Goal: Obtain resource: Obtain resource

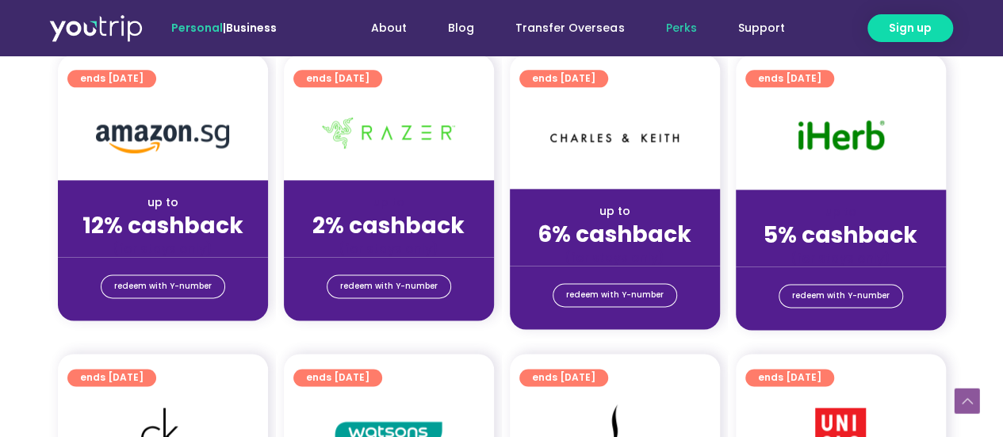
scroll to position [994, 0]
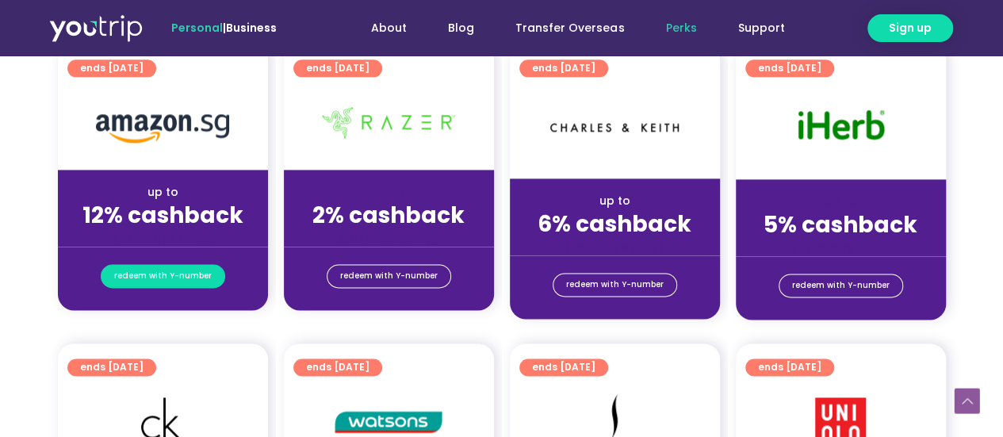
click at [189, 274] on span "redeem with Y-number" at bounding box center [163, 276] width 98 height 22
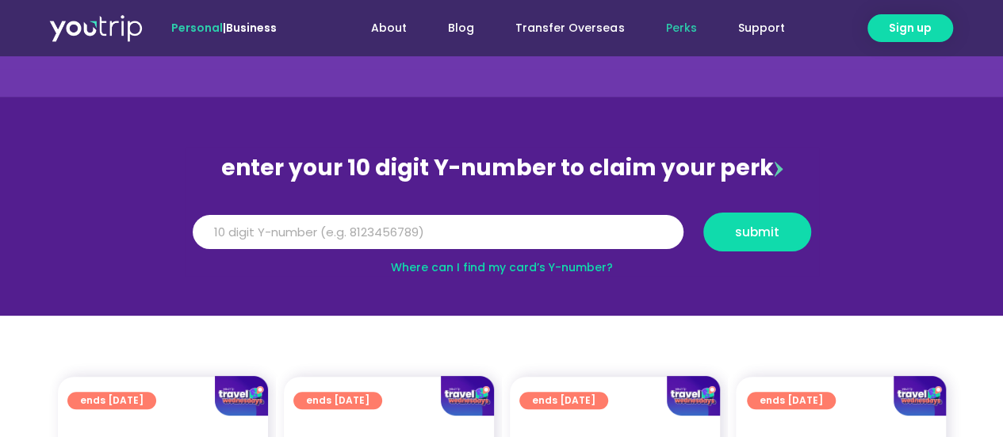
scroll to position [65, 0]
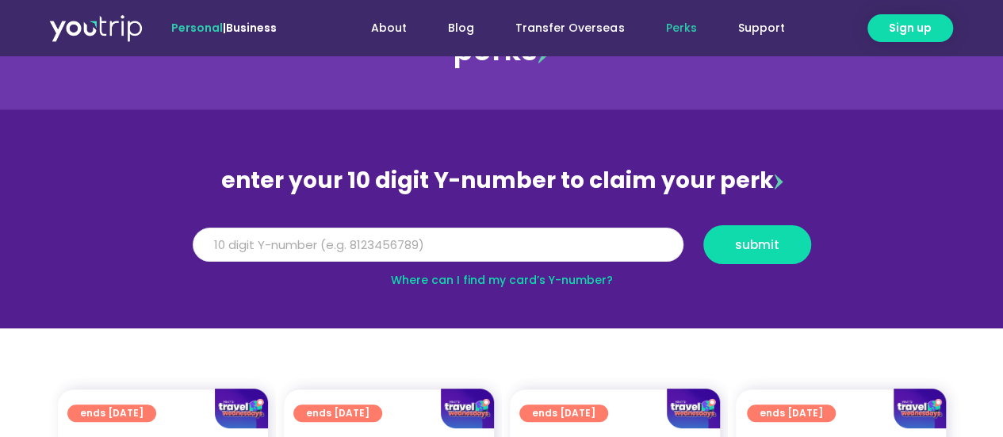
click at [286, 253] on input "Y Number" at bounding box center [438, 245] width 491 height 35
click at [730, 251] on button "submit" at bounding box center [758, 244] width 108 height 39
drag, startPoint x: 324, startPoint y: 237, endPoint x: 32, endPoint y: 239, distance: 292.7
click at [32, 239] on section "enter your 10 digit Y-number to claim your perk Y Number [CREDIT_CARD_NUMBER] s…" at bounding box center [501, 218] width 1003 height 219
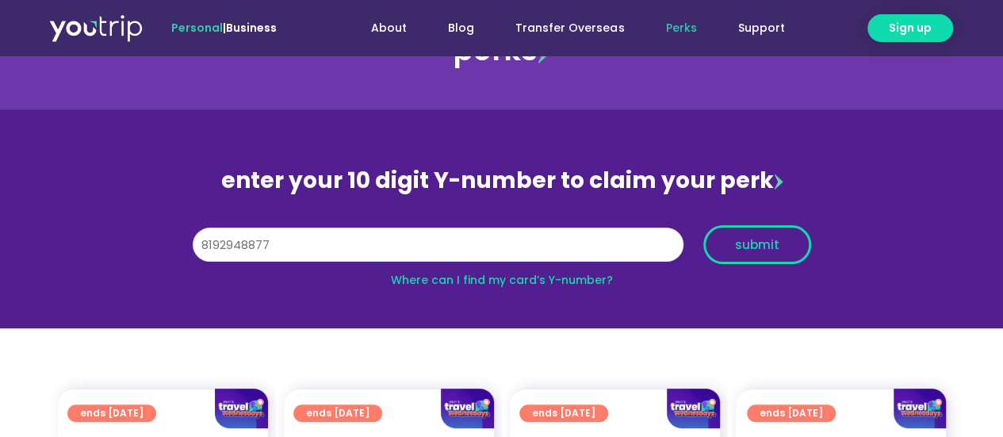
type input "8192948877"
click at [773, 248] on span "submit" at bounding box center [757, 245] width 44 height 12
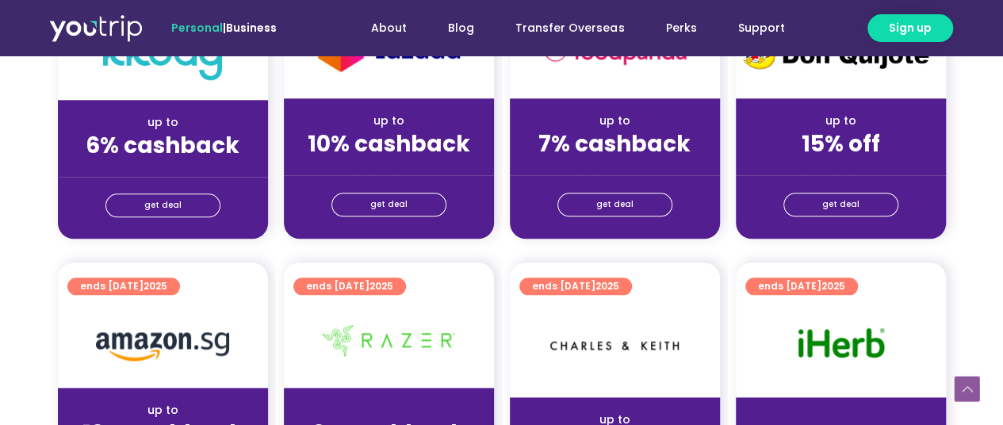
scroll to position [1031, 0]
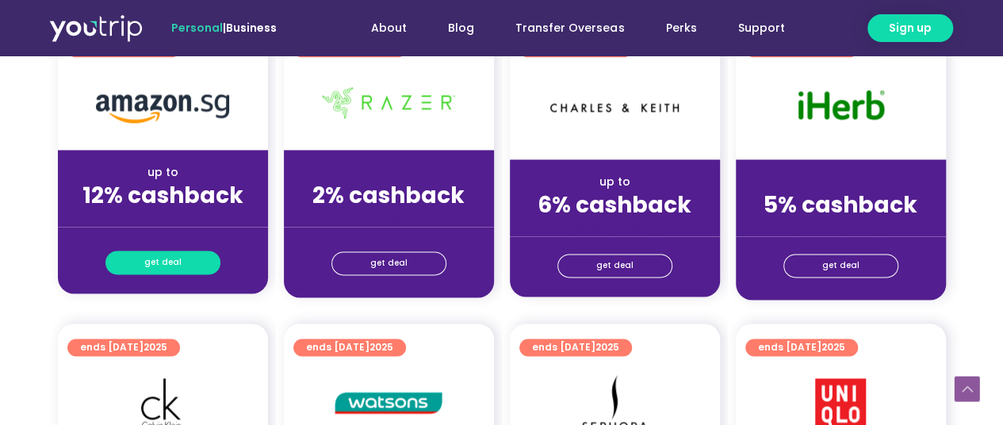
click at [159, 261] on span "get deal" at bounding box center [162, 262] width 37 height 22
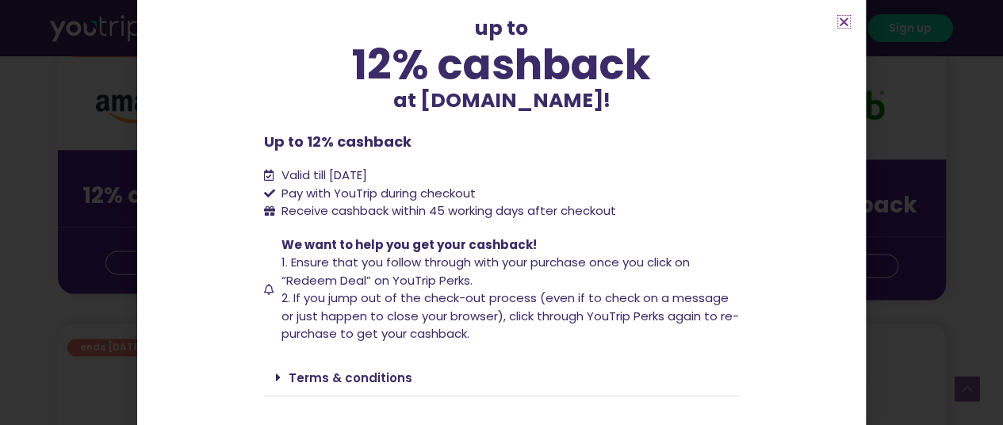
scroll to position [147, 0]
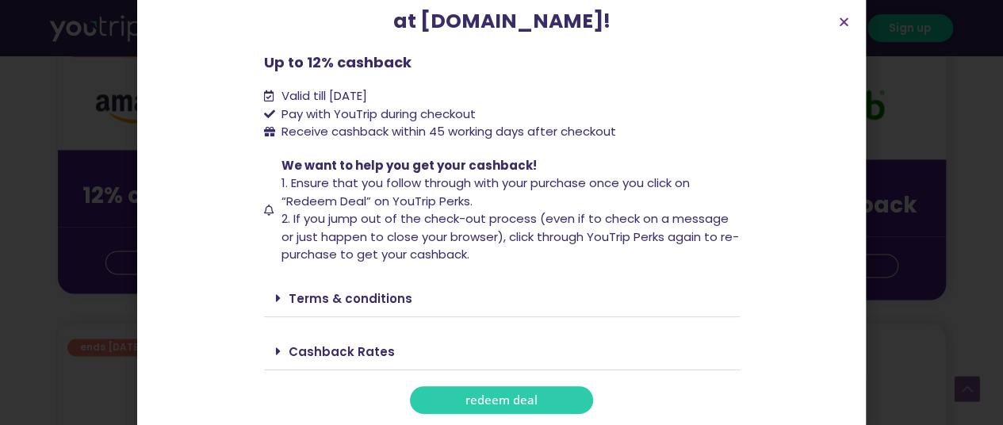
click at [393, 339] on div "Cashback Rates" at bounding box center [502, 351] width 476 height 37
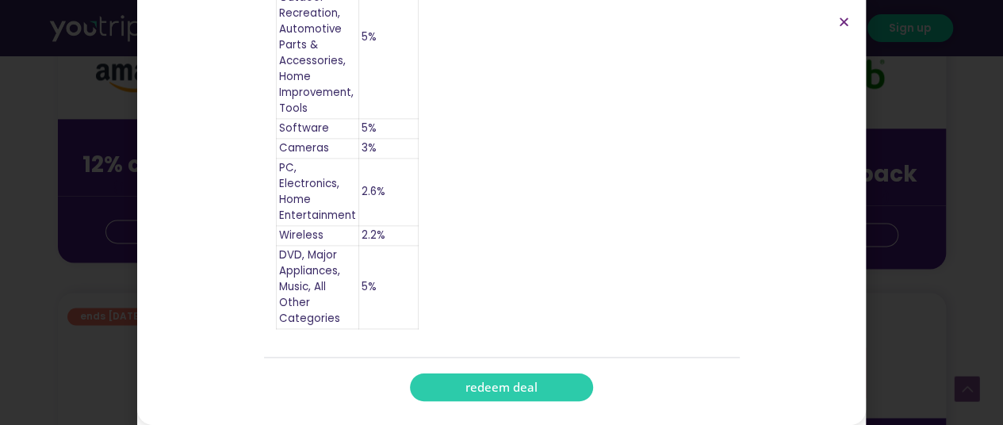
scroll to position [952, 0]
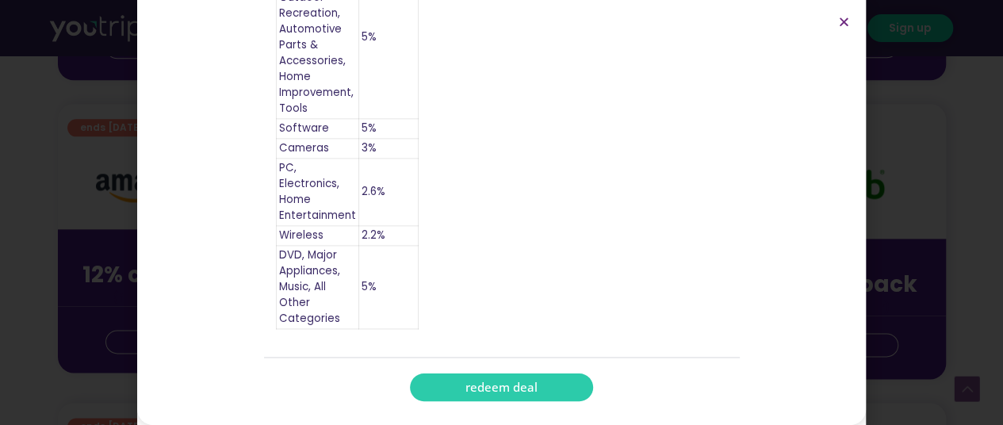
click at [509, 393] on span "redeem deal" at bounding box center [502, 388] width 72 height 12
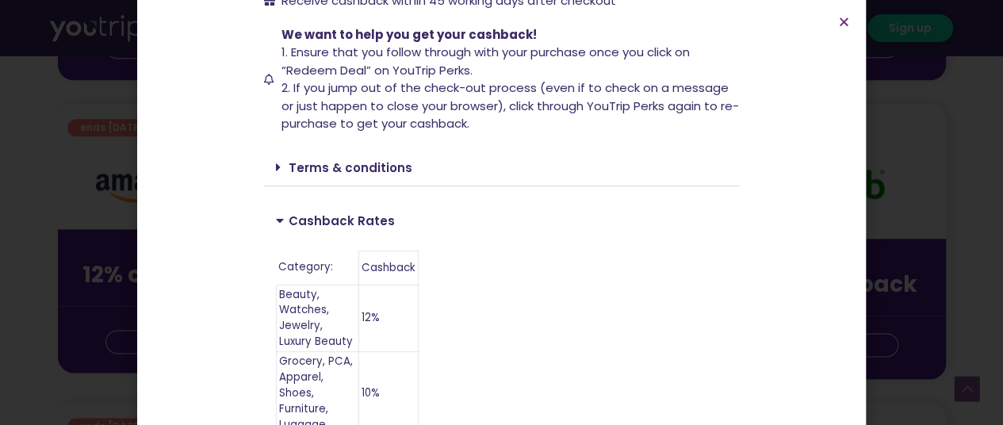
scroll to position [221, 0]
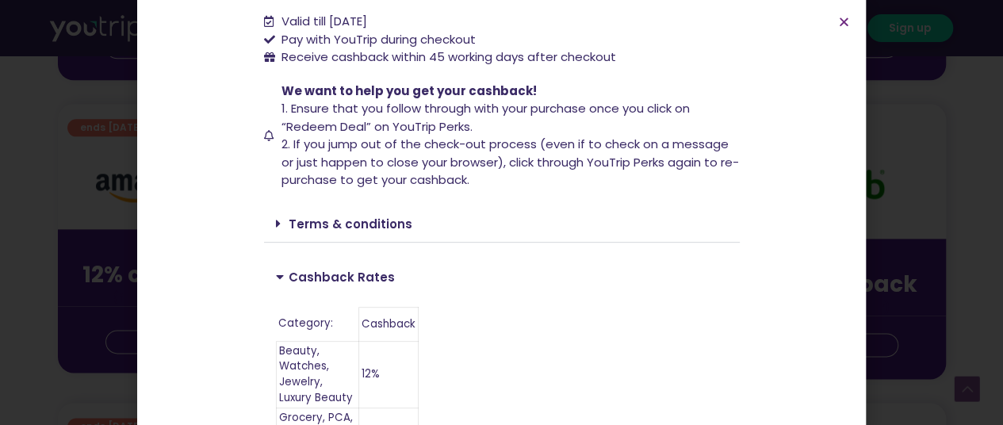
click at [276, 221] on span at bounding box center [282, 223] width 13 height 13
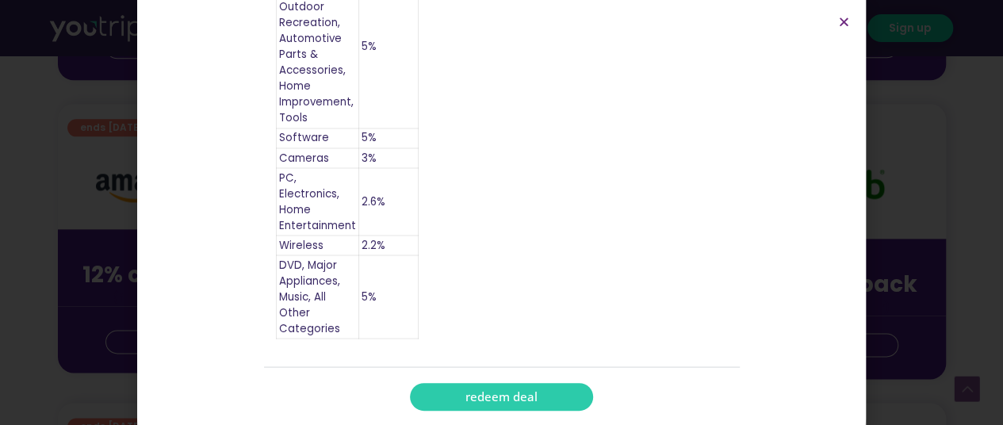
scroll to position [1360, 0]
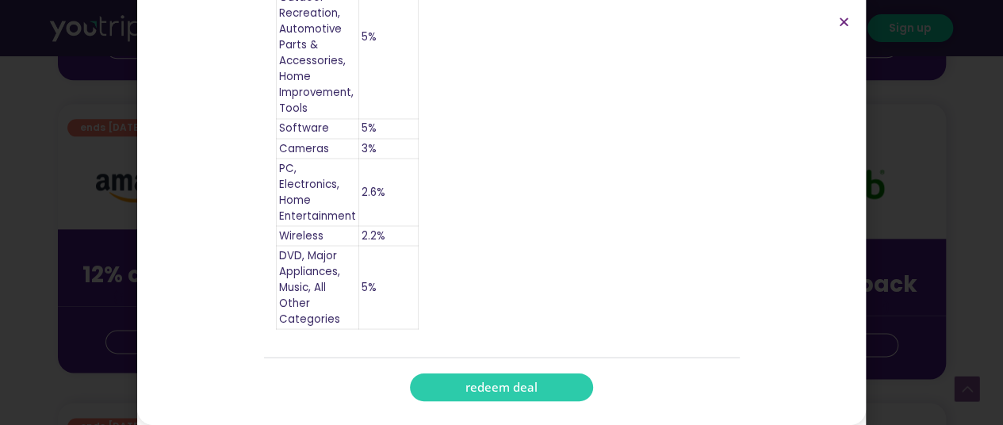
click at [481, 393] on span "redeem deal" at bounding box center [502, 388] width 72 height 12
